Goal: Obtain resource: Obtain resource

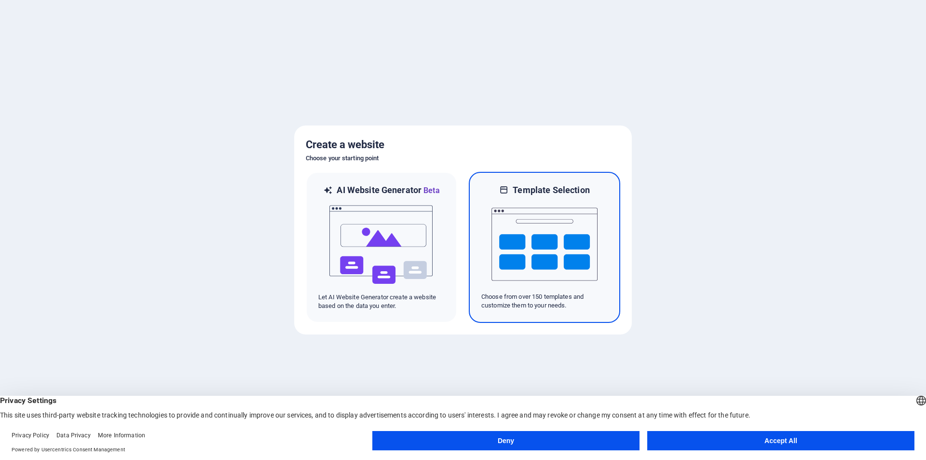
click at [530, 232] on img at bounding box center [544, 244] width 106 height 96
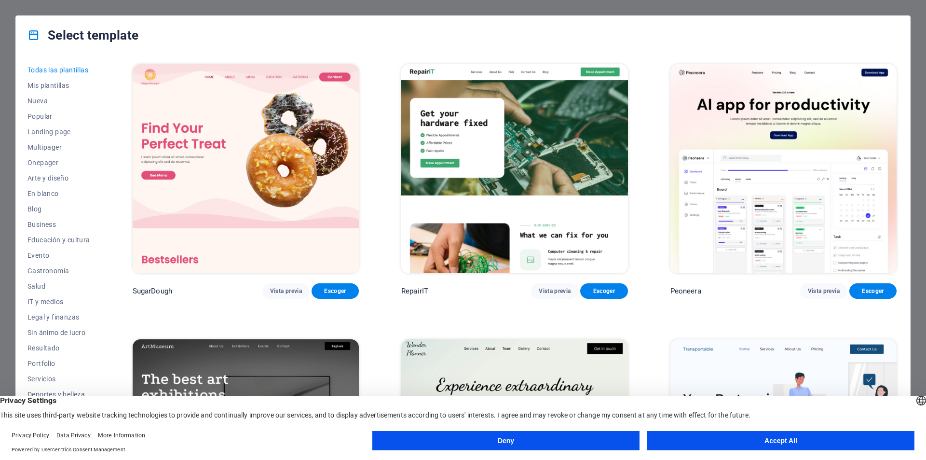
click at [752, 443] on button "Accept All" at bounding box center [780, 440] width 267 height 19
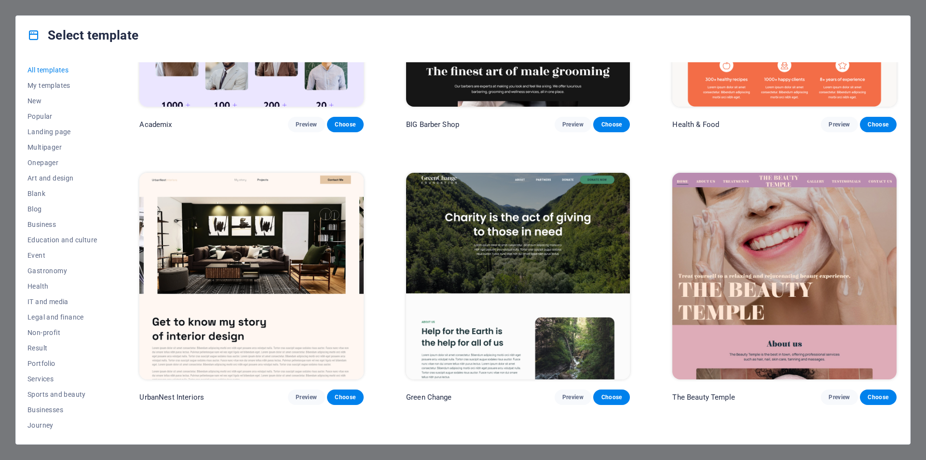
scroll to position [1495, 0]
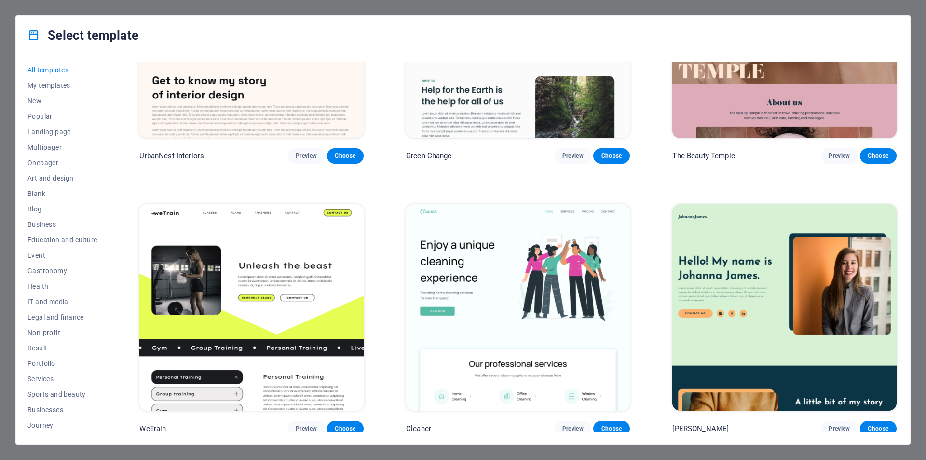
click at [483, 274] on img at bounding box center [518, 307] width 224 height 206
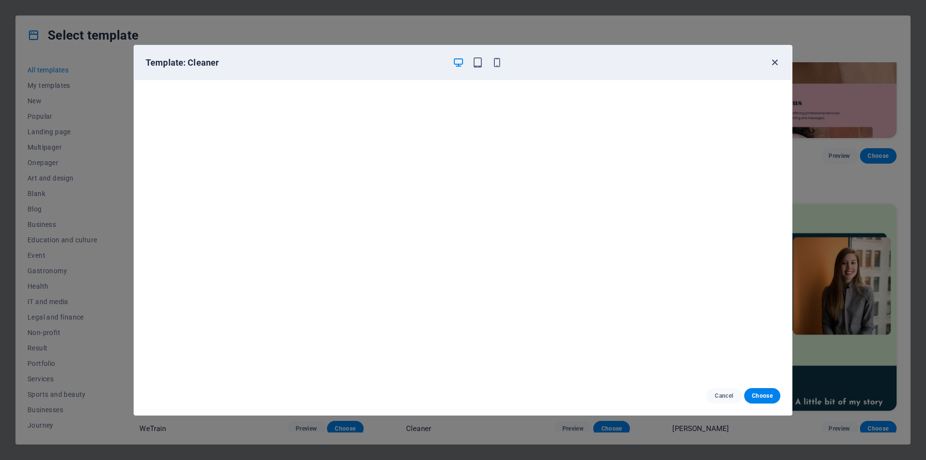
click at [770, 62] on icon "button" at bounding box center [774, 62] width 11 height 11
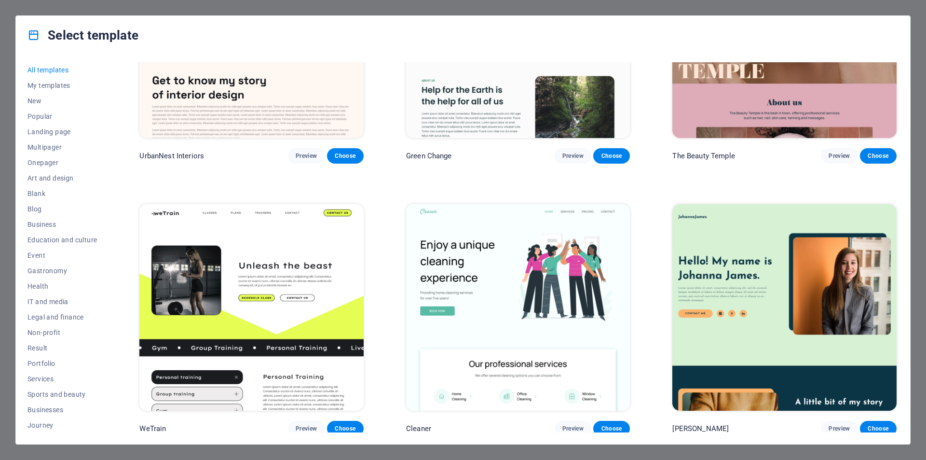
click at [577, 305] on img at bounding box center [518, 307] width 224 height 206
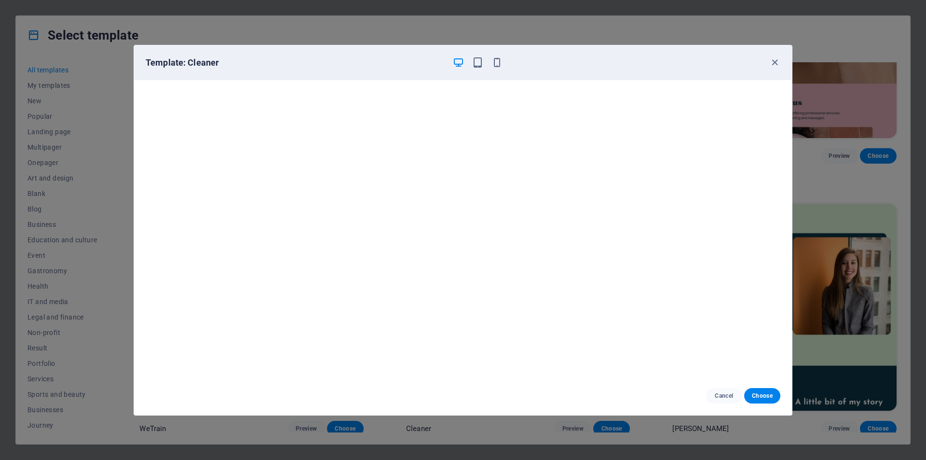
click at [803, 322] on div "Template: Cleaner Cancel Choose" at bounding box center [463, 230] width 926 height 460
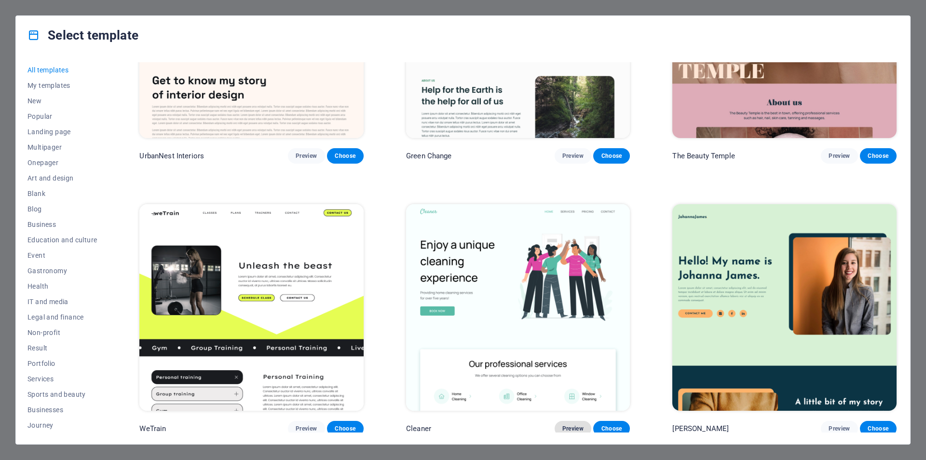
click at [576, 425] on font "Preview" at bounding box center [572, 428] width 21 height 7
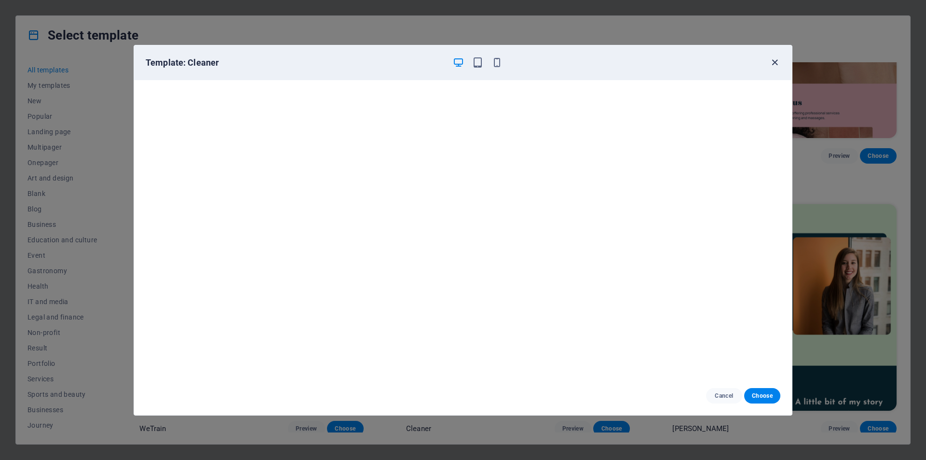
click at [775, 57] on icon "button" at bounding box center [774, 62] width 11 height 11
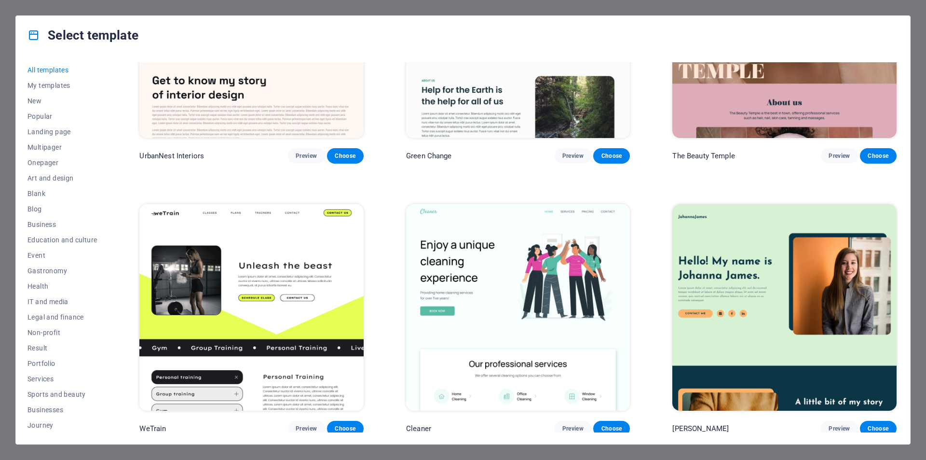
click at [715, 5] on div "Select template All templates My templates New Popular Landing page Multipager …" at bounding box center [463, 230] width 926 height 460
